Goal: Navigation & Orientation: Find specific page/section

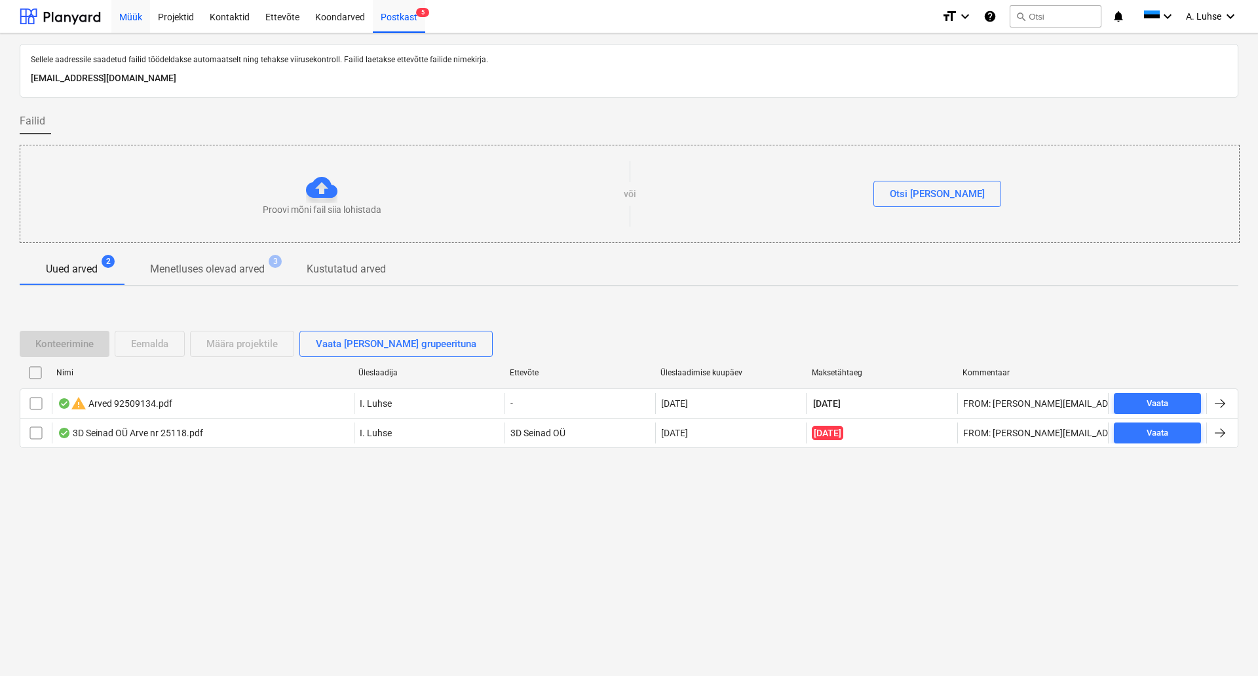
click at [142, 20] on div "Müük" at bounding box center [130, 15] width 39 height 33
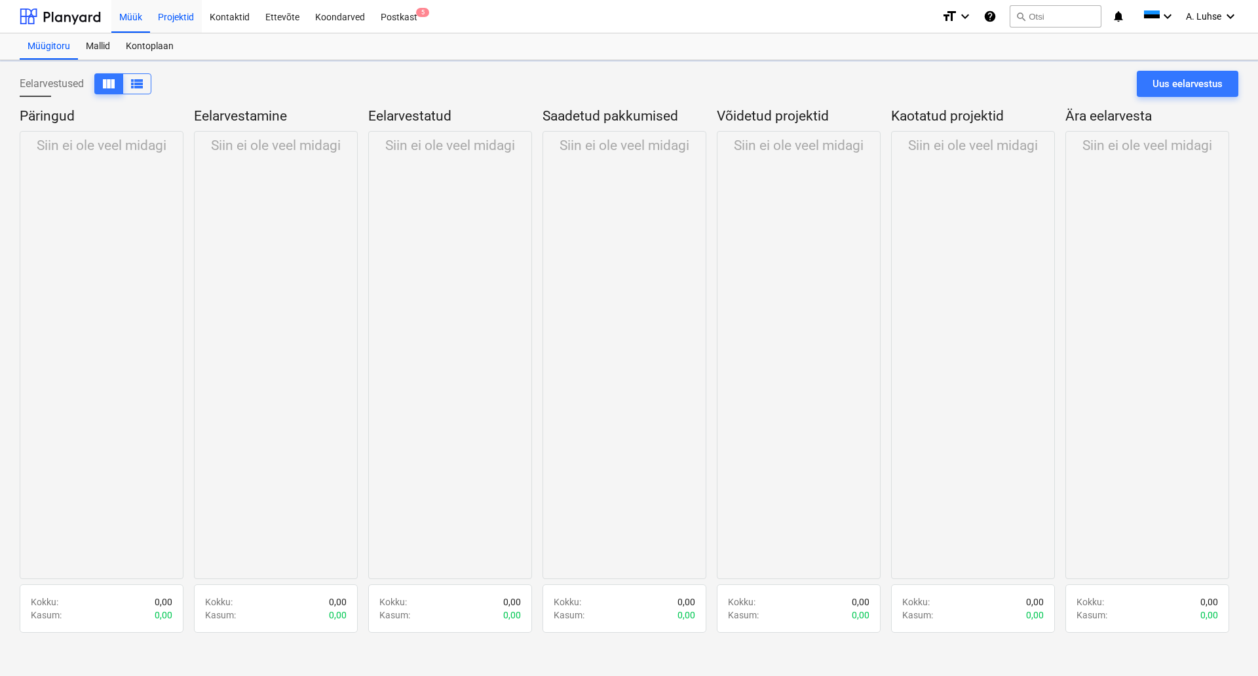
click at [168, 14] on div "Projektid" at bounding box center [176, 15] width 52 height 33
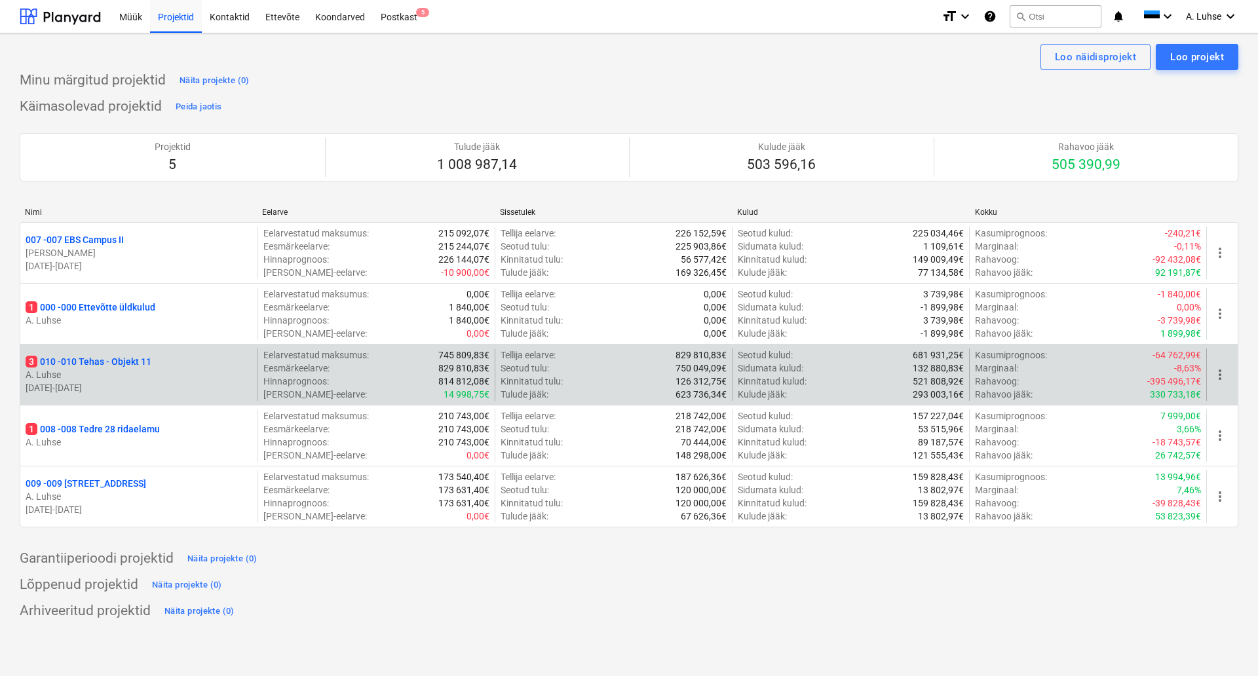
click at [141, 360] on p "3 010 - 010 Tehas - Objekt 11" at bounding box center [89, 361] width 126 height 13
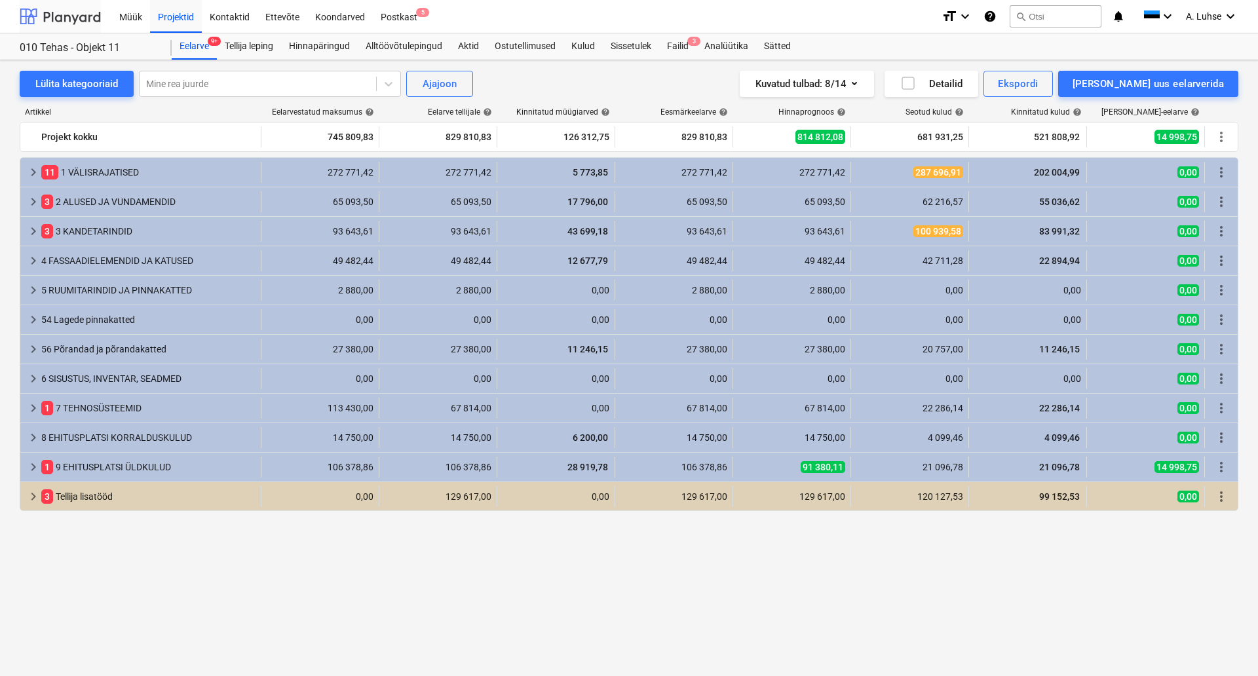
click at [69, 7] on div at bounding box center [60, 16] width 81 height 33
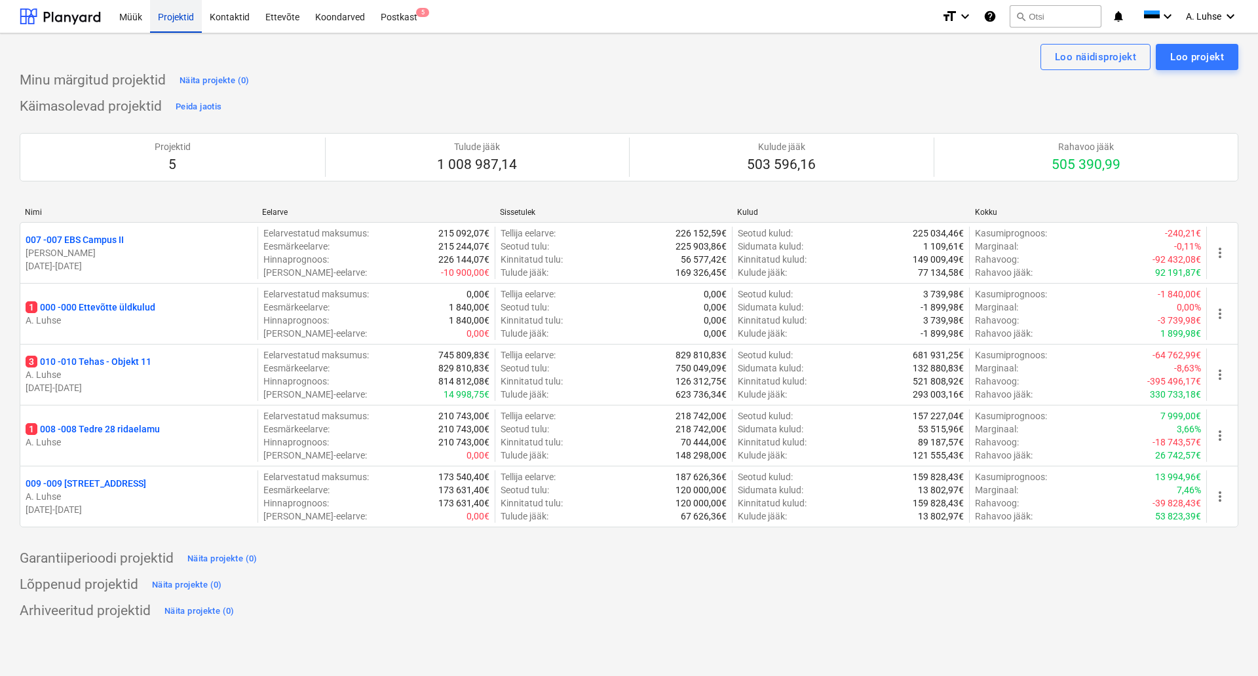
click at [172, 17] on div "Projektid" at bounding box center [176, 15] width 52 height 33
click at [403, 24] on div "Postkast 5" at bounding box center [399, 15] width 52 height 33
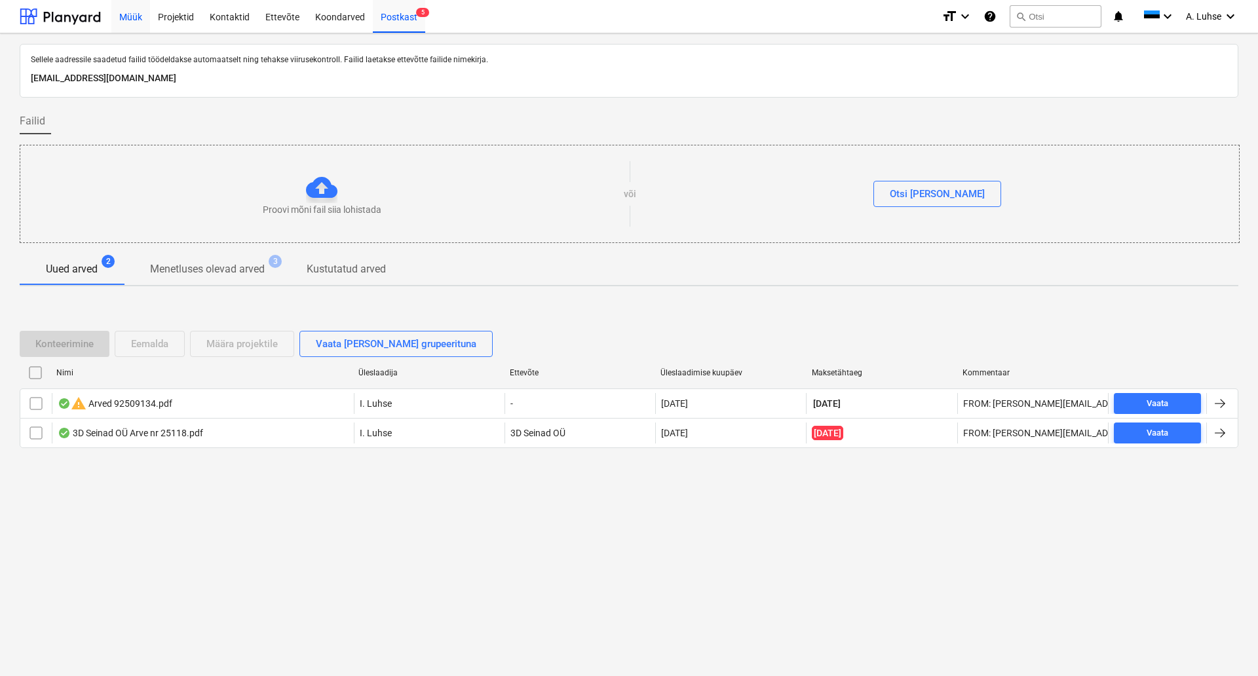
drag, startPoint x: 62, startPoint y: 19, endPoint x: 141, endPoint y: 24, distance: 79.4
click at [61, 19] on div at bounding box center [60, 16] width 81 height 33
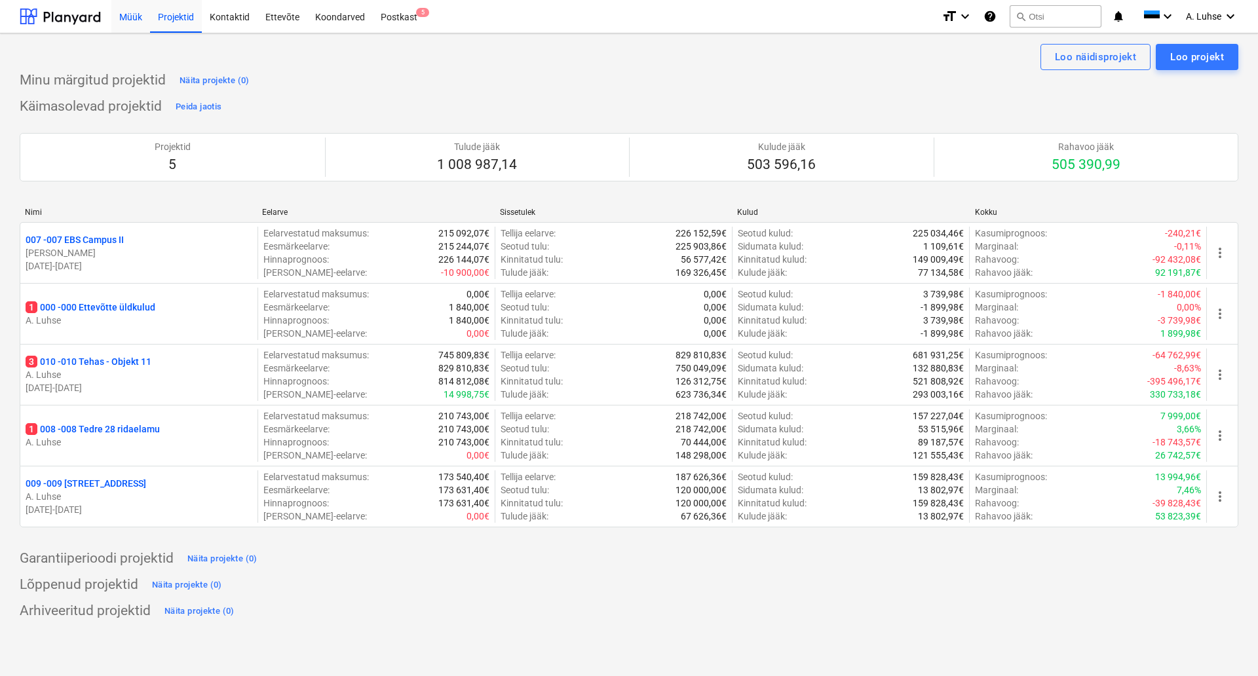
click at [138, 14] on div "Müük" at bounding box center [130, 15] width 39 height 33
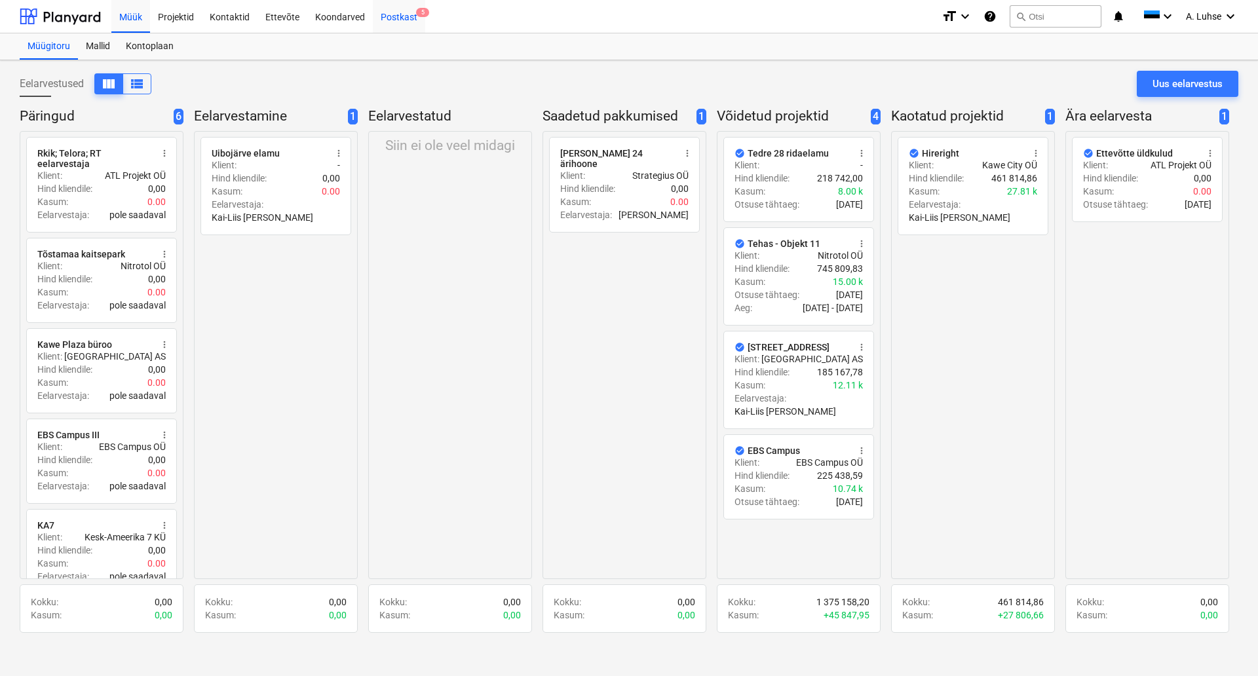
click at [400, 23] on div "Postkast 5" at bounding box center [399, 15] width 52 height 33
